Goal: Find contact information: Find contact information

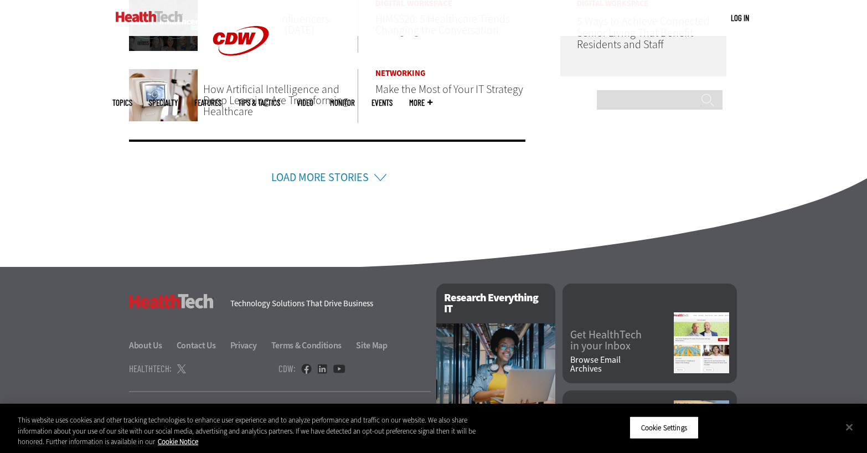
scroll to position [804, 0]
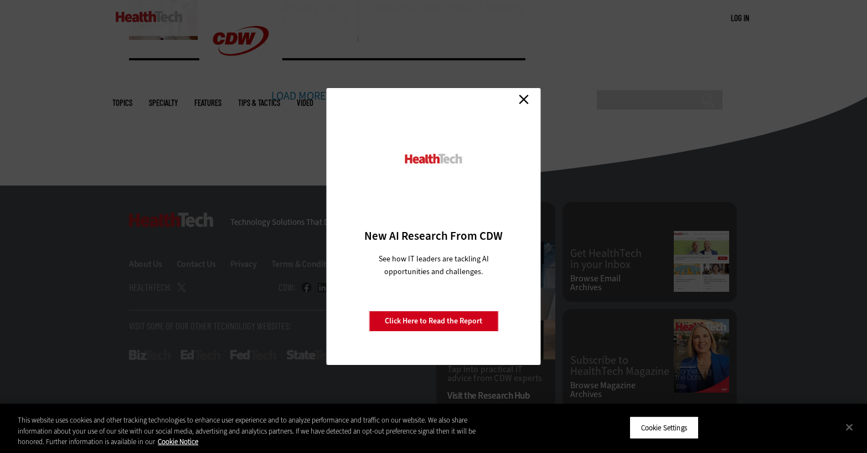
drag, startPoint x: 527, startPoint y: 101, endPoint x: 524, endPoint y: 108, distance: 7.0
click at [527, 101] on link "Close" at bounding box center [524, 99] width 17 height 17
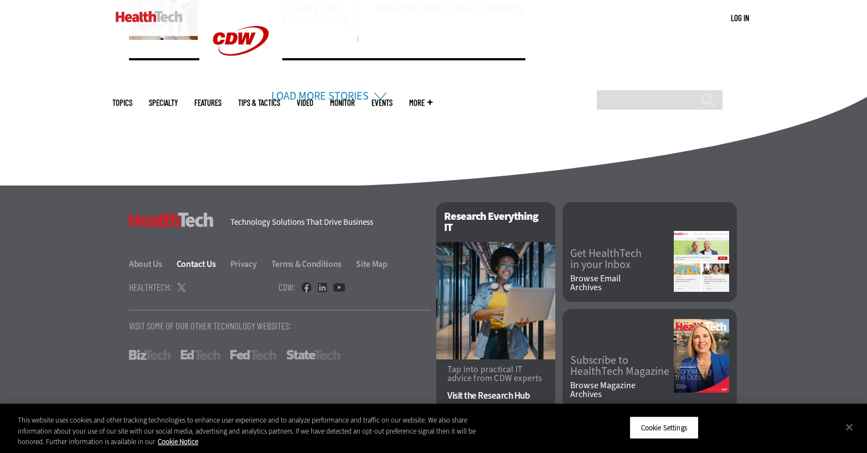
click at [204, 262] on link "Contact Us" at bounding box center [203, 264] width 52 height 12
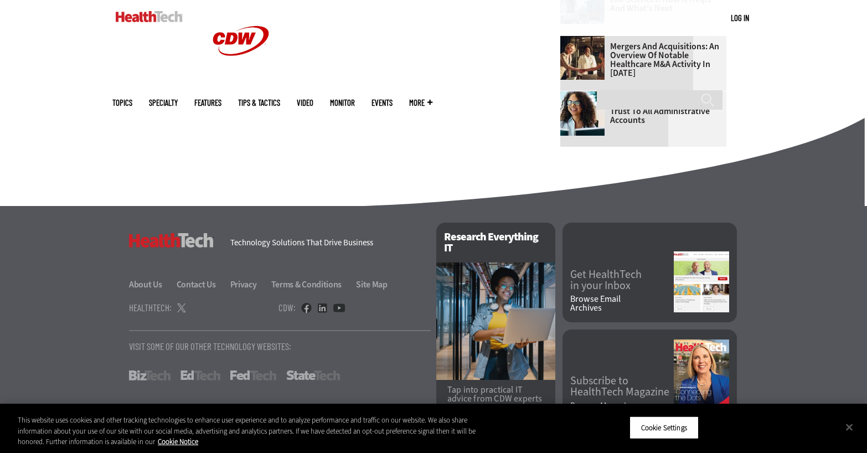
scroll to position [746, 0]
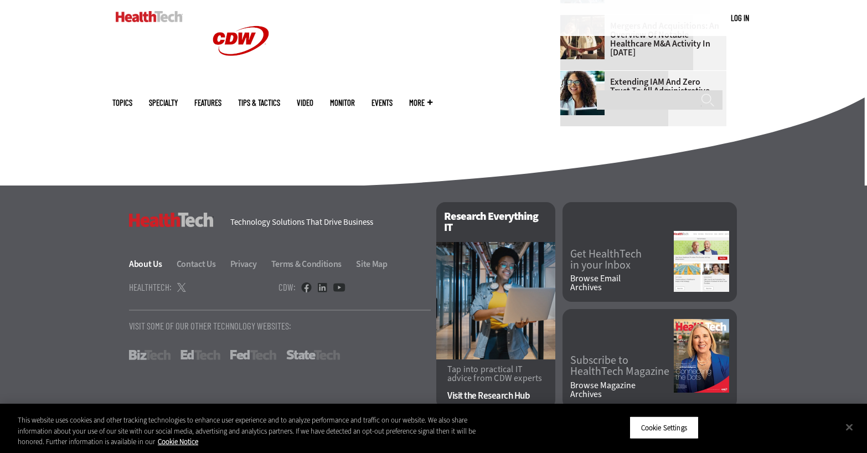
click at [139, 260] on link "About Us" at bounding box center [152, 264] width 46 height 12
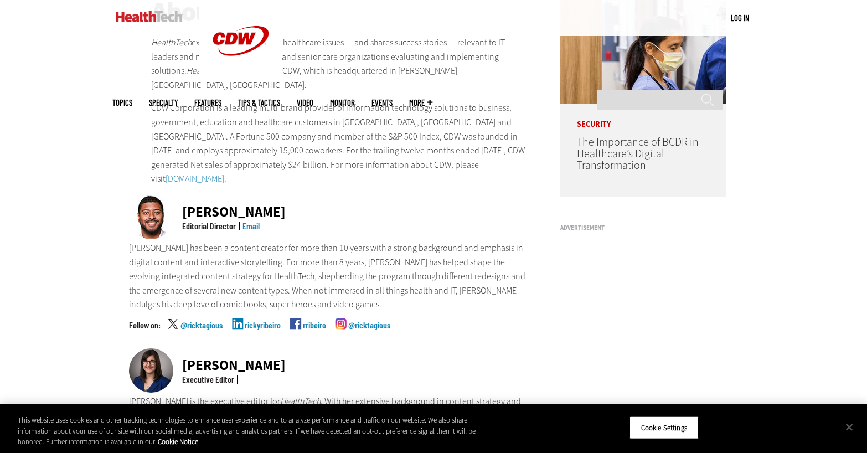
scroll to position [192, 0]
